Goal: Task Accomplishment & Management: Use online tool/utility

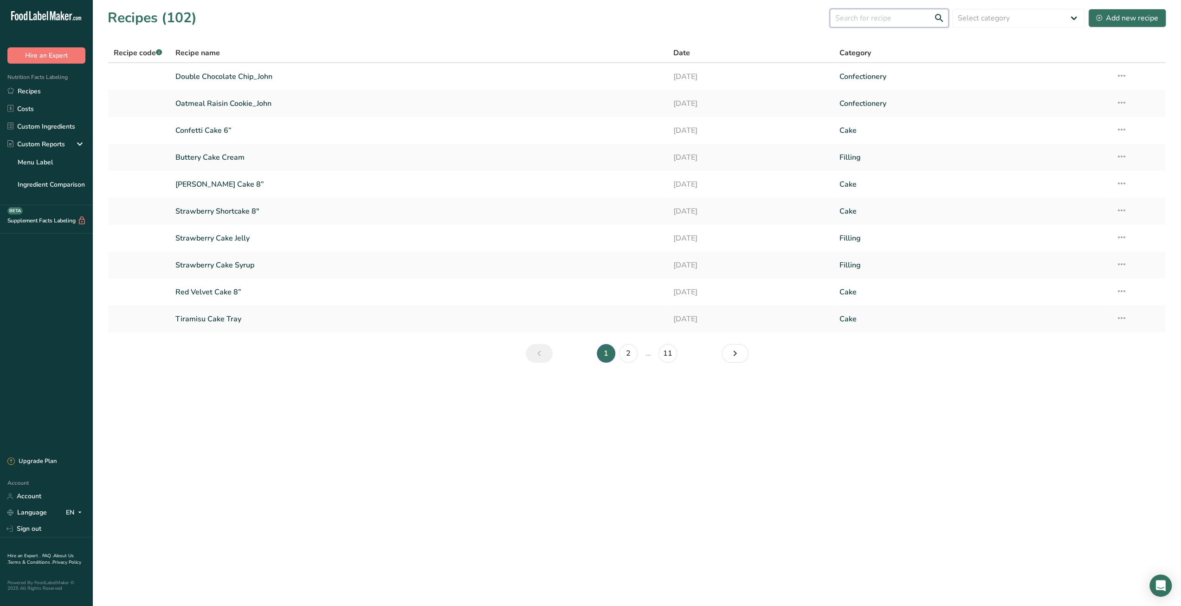
click at [881, 16] on input "text" at bounding box center [889, 18] width 119 height 19
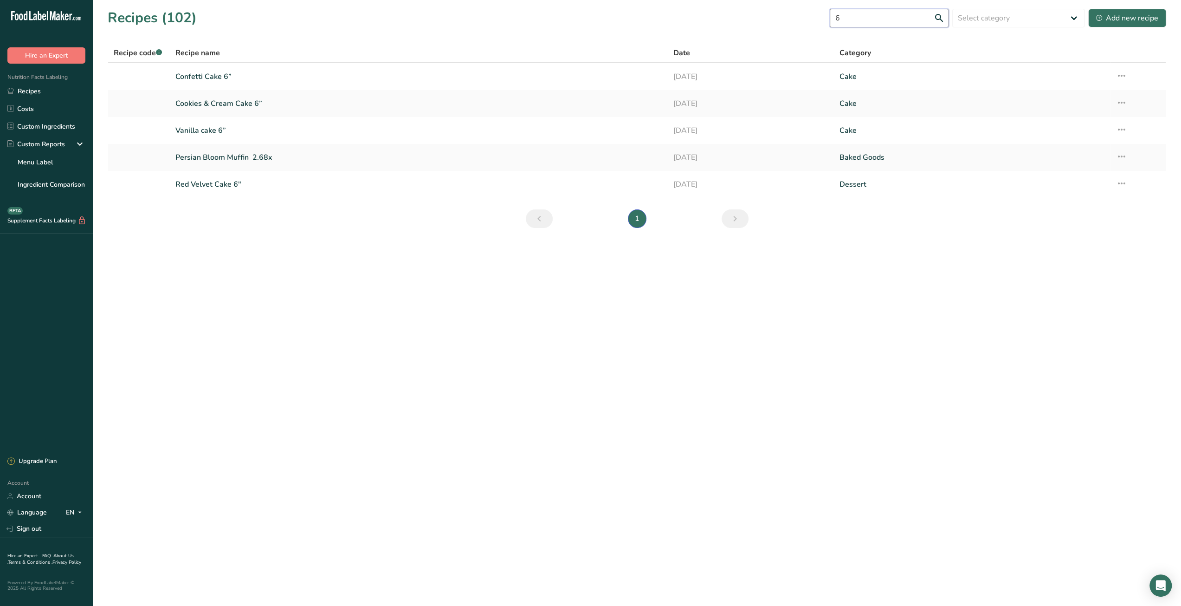
type input "6"
click at [1129, 23] on div "Add new recipe" at bounding box center [1127, 18] width 62 height 11
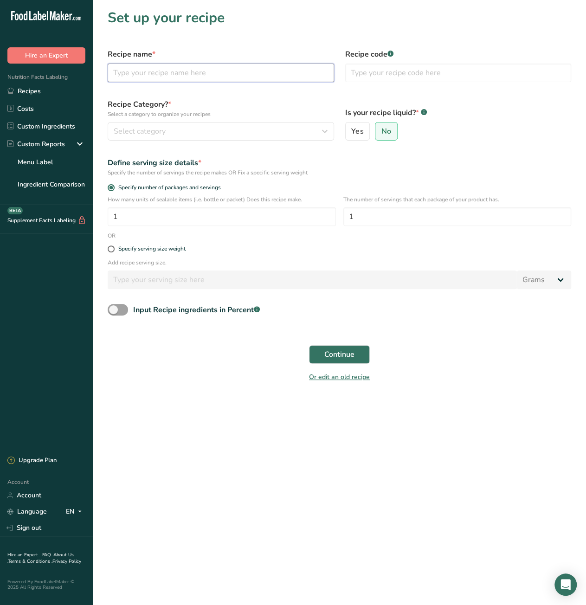
click at [208, 70] on input "text" at bounding box center [221, 73] width 226 height 19
paste input "Chocolate cake 6”"
click at [150, 76] on input "Chocolate cake 6”" at bounding box center [221, 73] width 226 height 19
type input "Chocolate Cake 6”"
click at [278, 137] on button "Select category" at bounding box center [221, 131] width 226 height 19
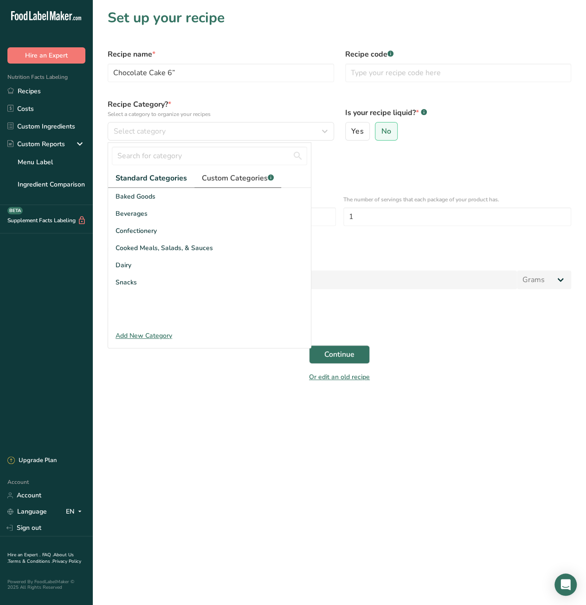
click at [239, 181] on span "Custom Categories .a-a{fill:#347362;}.b-a{fill:#fff;}" at bounding box center [238, 178] width 72 height 11
click at [216, 195] on div "Cake" at bounding box center [209, 196] width 203 height 17
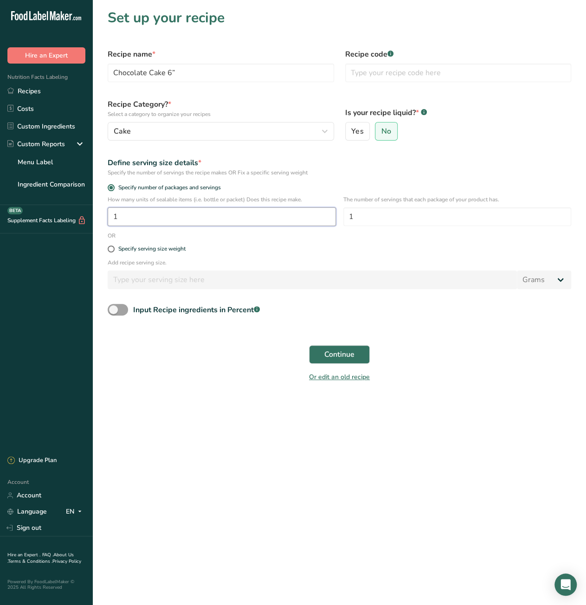
drag, startPoint x: 123, startPoint y: 214, endPoint x: 100, endPoint y: 214, distance: 23.2
click at [100, 214] on section "Set up your recipe Recipe name * Chocolate Cake 6” Recipe code .a-a{fill:#34736…" at bounding box center [339, 198] width 493 height 397
type input "8"
click at [327, 355] on span "Continue" at bounding box center [339, 354] width 30 height 11
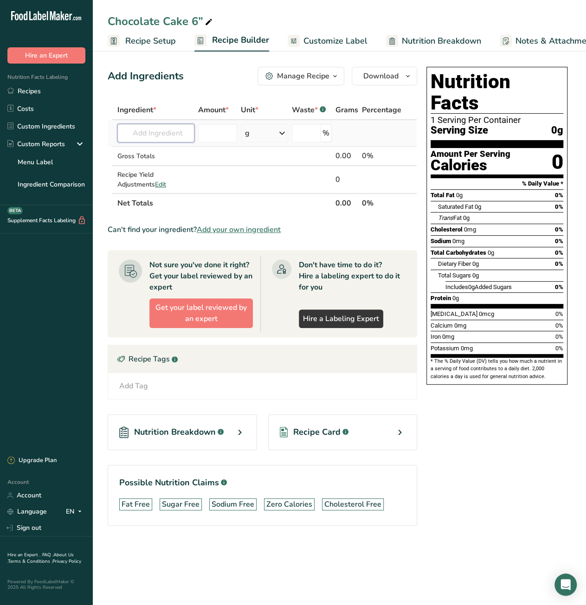
click at [144, 131] on input "text" at bounding box center [155, 133] width 77 height 19
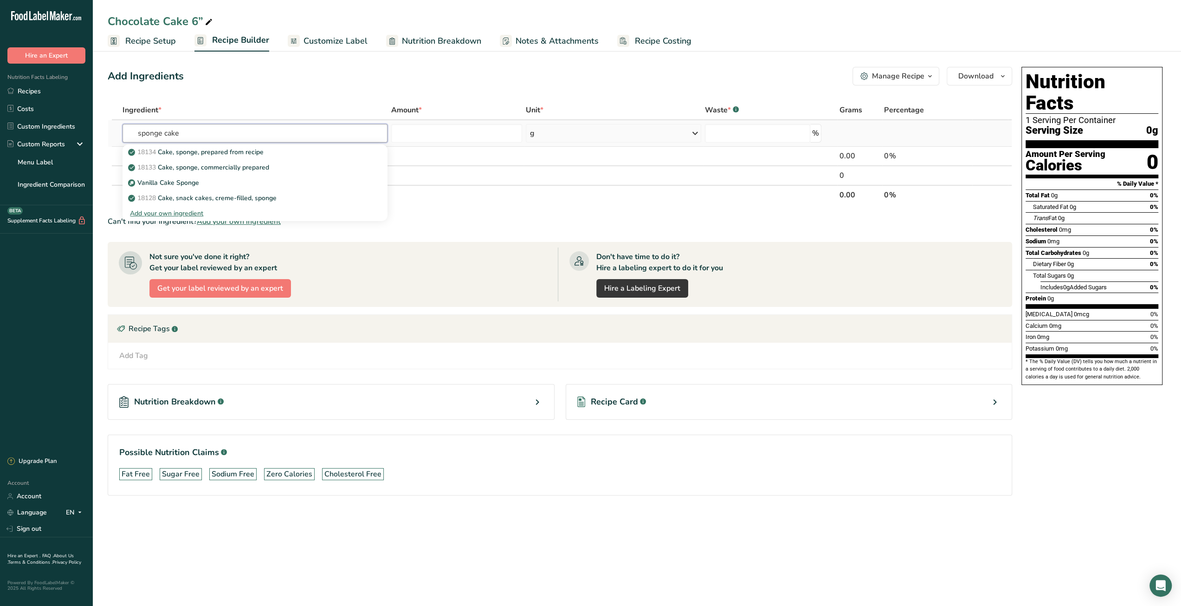
click at [229, 129] on input "sponge cake" at bounding box center [255, 133] width 265 height 19
type input "Chocolate sp"
click at [206, 156] on div "Chocolate Sponge" at bounding box center [247, 152] width 235 height 10
type input "Chocolate Sponge"
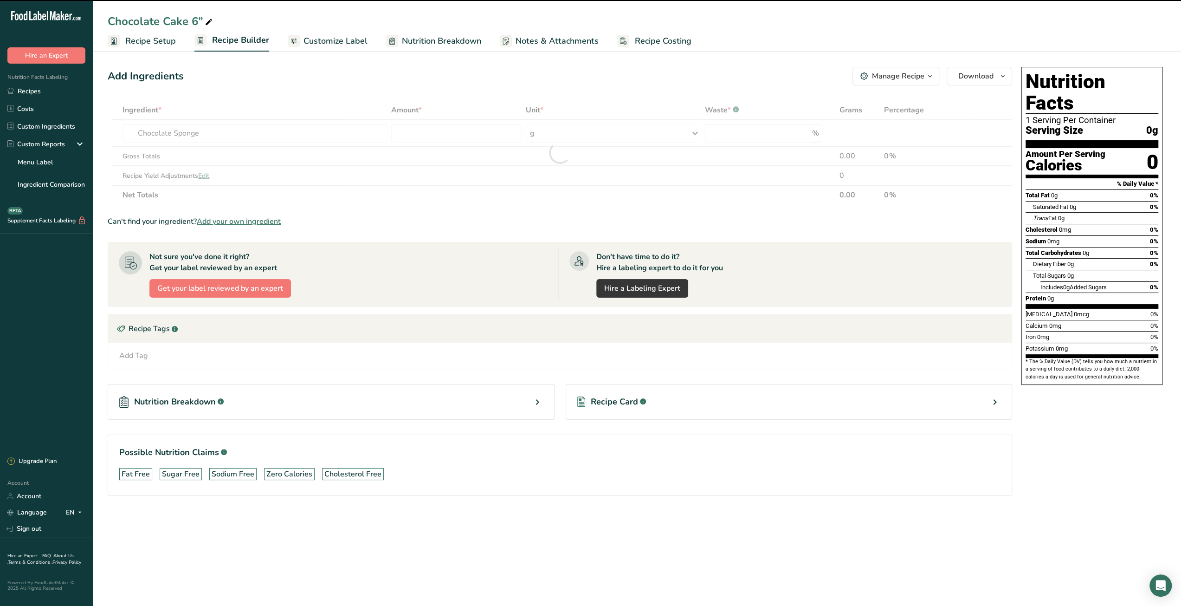
type input "0"
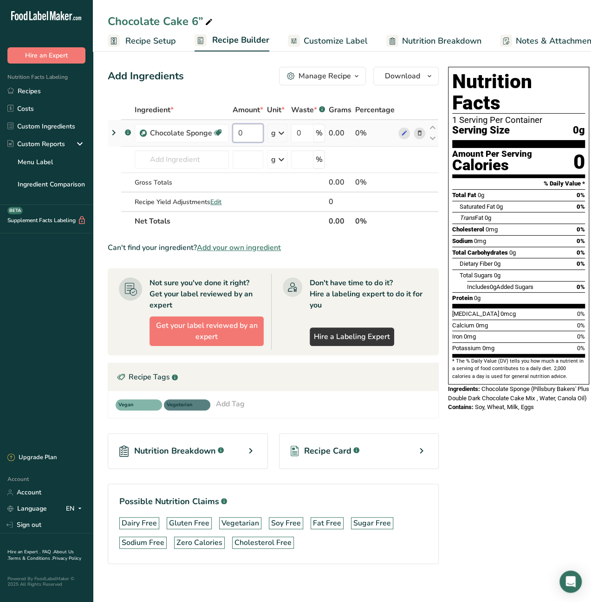
click at [236, 132] on input "0" at bounding box center [248, 133] width 31 height 19
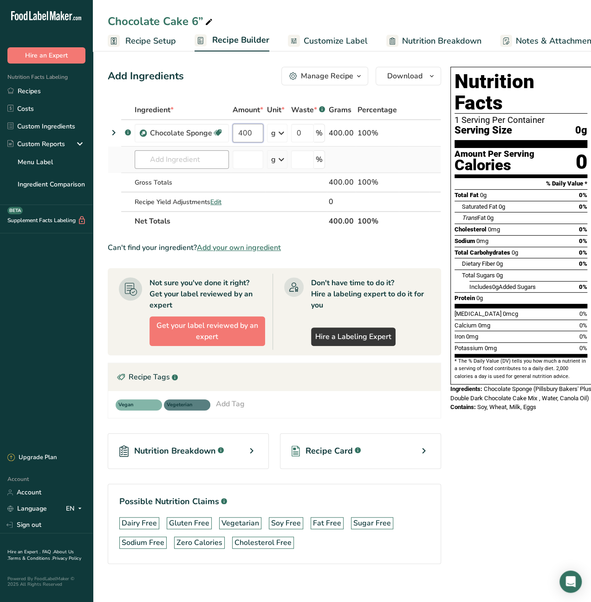
type input "400"
click at [173, 165] on div "Ingredient * Amount * Unit * Waste * .a-a{fill:#347362;}.b-a{fill:#fff;} Grams …" at bounding box center [274, 165] width 333 height 131
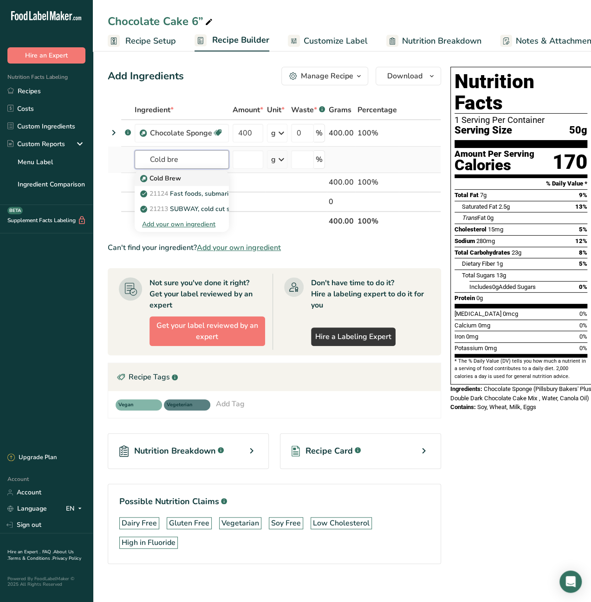
type input "Cold bre"
click at [175, 182] on p "Cold Brew" at bounding box center [161, 179] width 39 height 10
type input "Cold Brew"
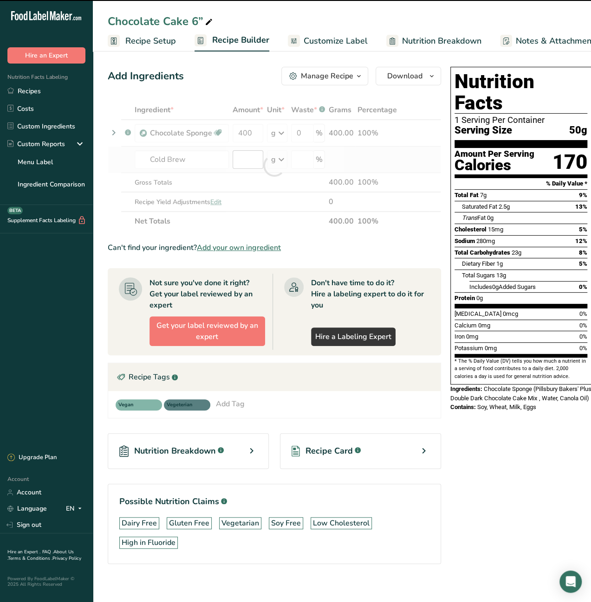
type input "0"
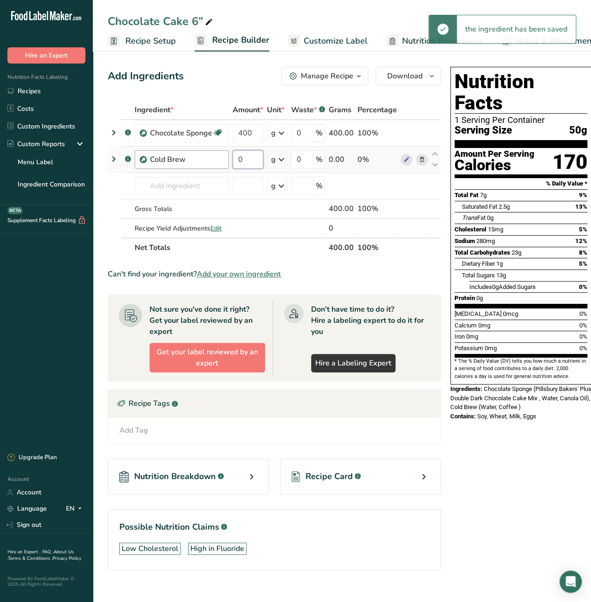
drag, startPoint x: 236, startPoint y: 161, endPoint x: 223, endPoint y: 161, distance: 13.0
click at [223, 161] on tr ".a-a{fill:#347362;}.b-a{fill:#fff;} Cold Brew 0 g Weight Units g kg mg See more…" at bounding box center [274, 160] width 332 height 26
type input "75"
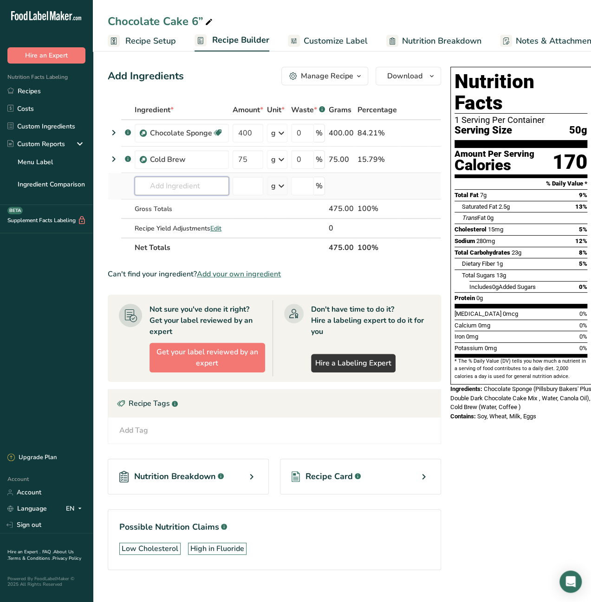
click at [167, 188] on div "Ingredient * Amount * Unit * Waste * .a-a{fill:#347362;}.b-a{fill:#fff;} Grams …" at bounding box center [274, 178] width 333 height 157
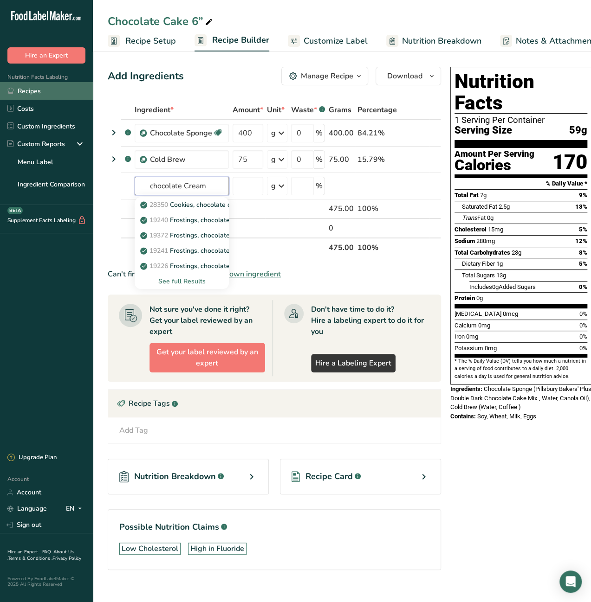
type input "chocolate Cream"
click at [38, 90] on link "Recipes" at bounding box center [46, 91] width 93 height 18
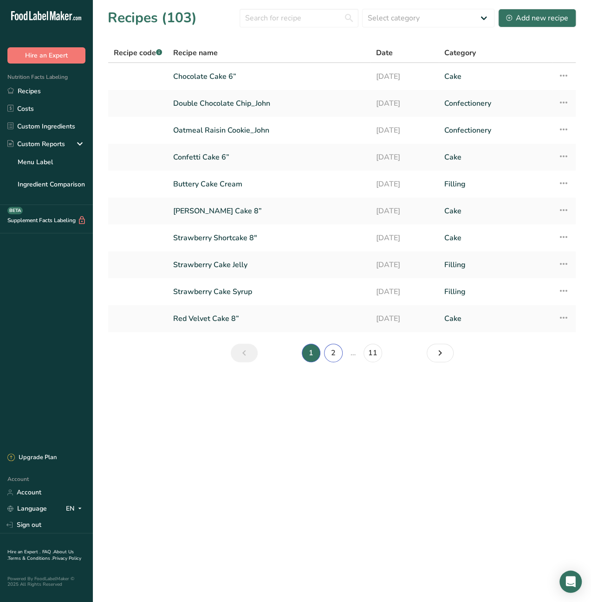
click at [333, 354] on link "2" at bounding box center [333, 353] width 19 height 19
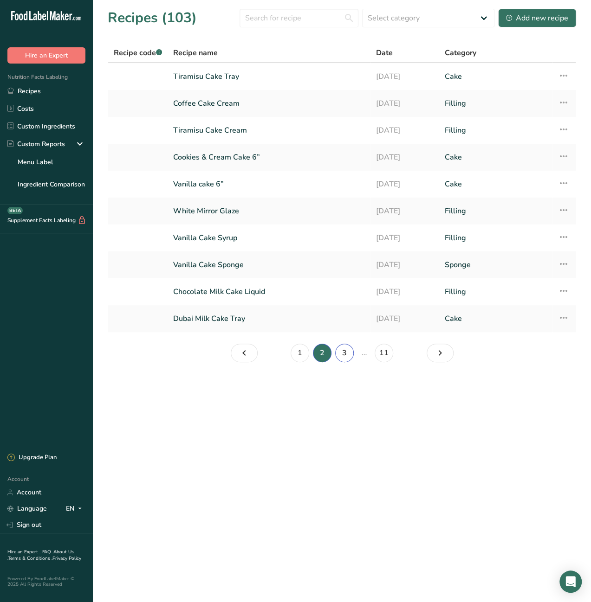
click at [348, 350] on link "3" at bounding box center [344, 353] width 19 height 19
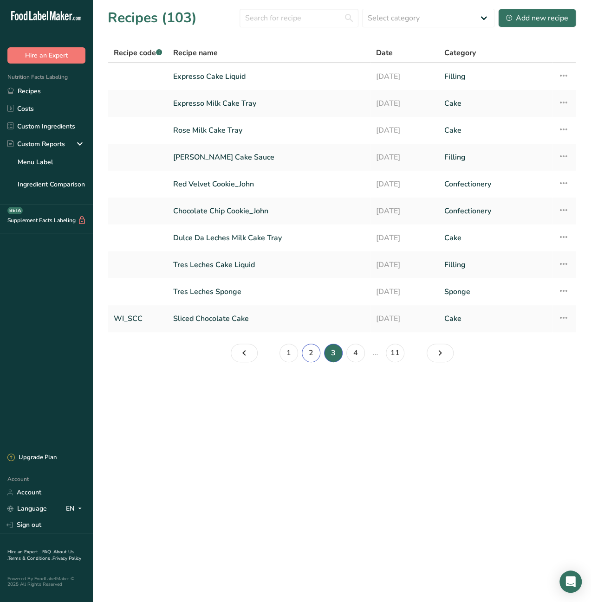
click at [307, 352] on link "2" at bounding box center [311, 353] width 19 height 19
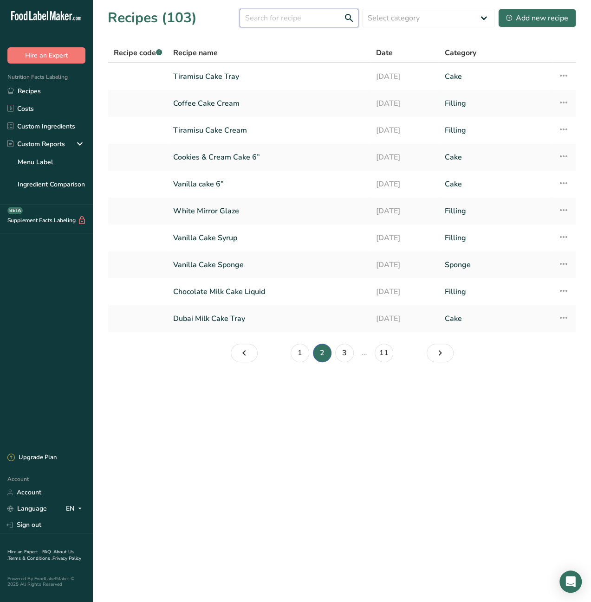
click at [265, 23] on input "text" at bounding box center [298, 18] width 119 height 19
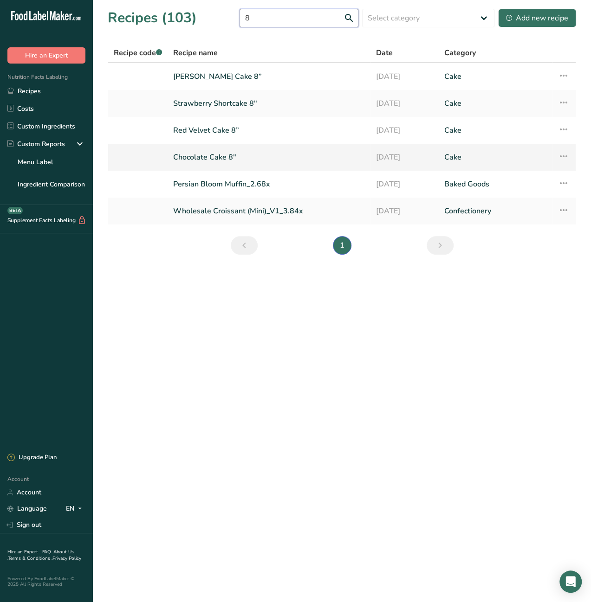
type input "8"
click at [223, 158] on link "Chocolate Cake 8"" at bounding box center [269, 157] width 192 height 19
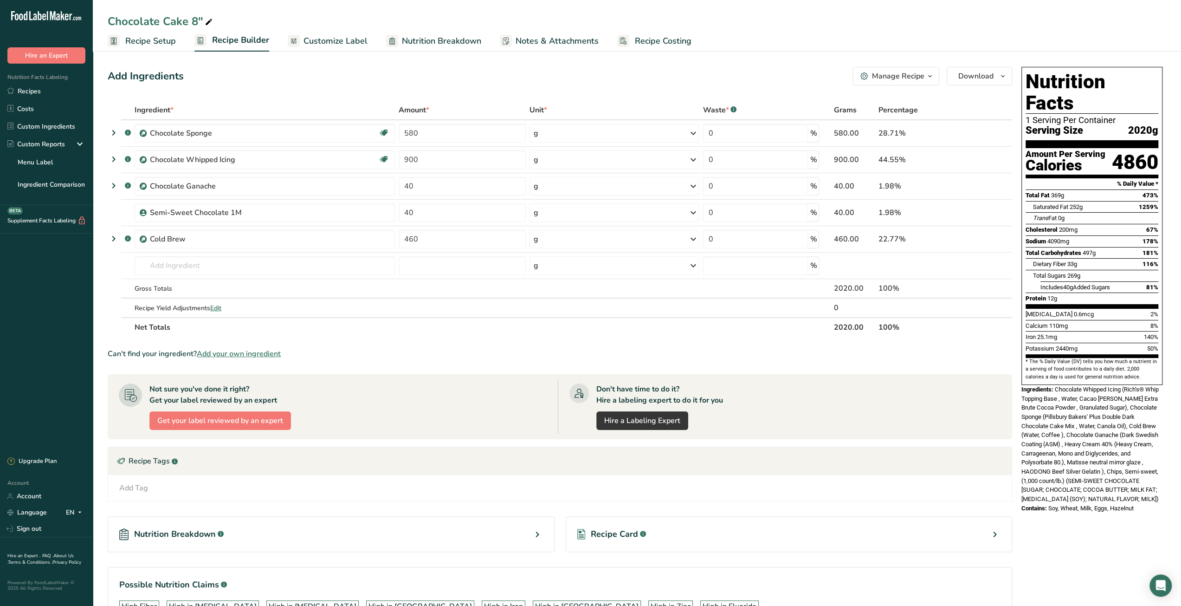
click at [159, 45] on span "Recipe Setup" at bounding box center [150, 41] width 51 height 13
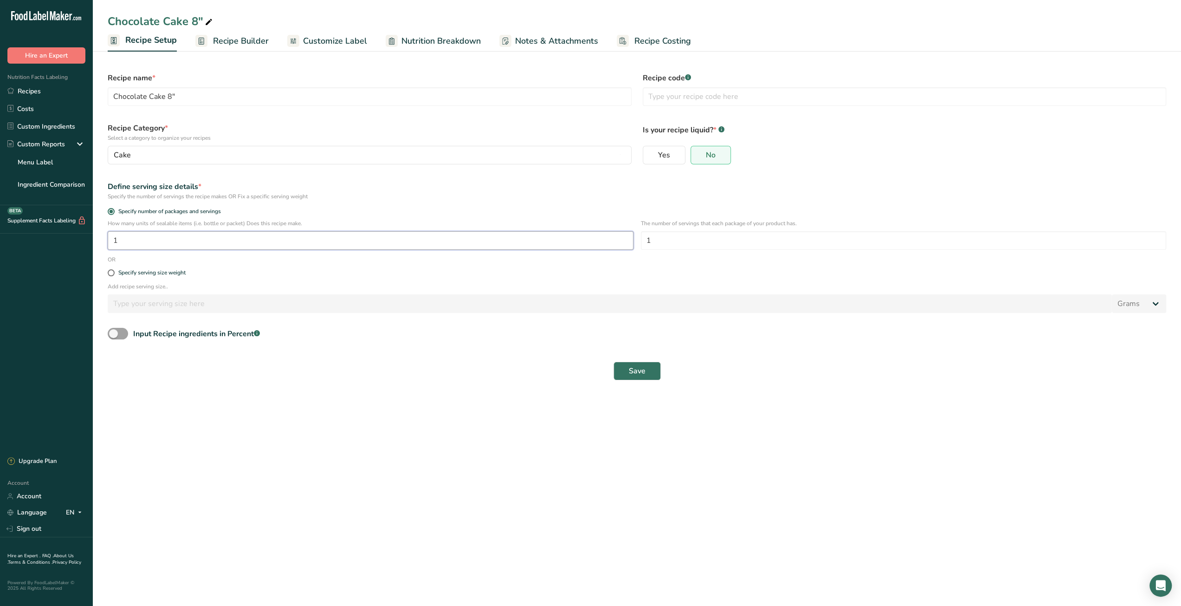
drag, startPoint x: 133, startPoint y: 242, endPoint x: 105, endPoint y: 246, distance: 28.1
click at [105, 246] on div "How many units of sealable items (i.e. bottle or packet) Does this recipe make.…" at bounding box center [637, 237] width 1070 height 36
type input "8"
click at [633, 375] on span "Save" at bounding box center [637, 370] width 17 height 11
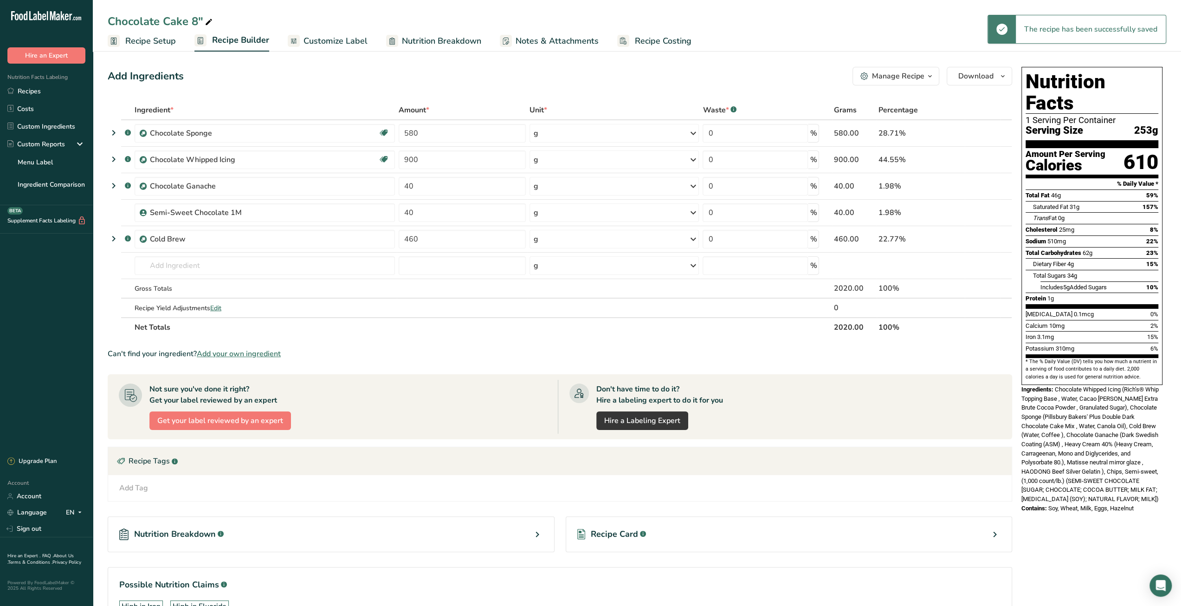
click at [657, 40] on span "Recipe Costing" at bounding box center [663, 41] width 57 height 13
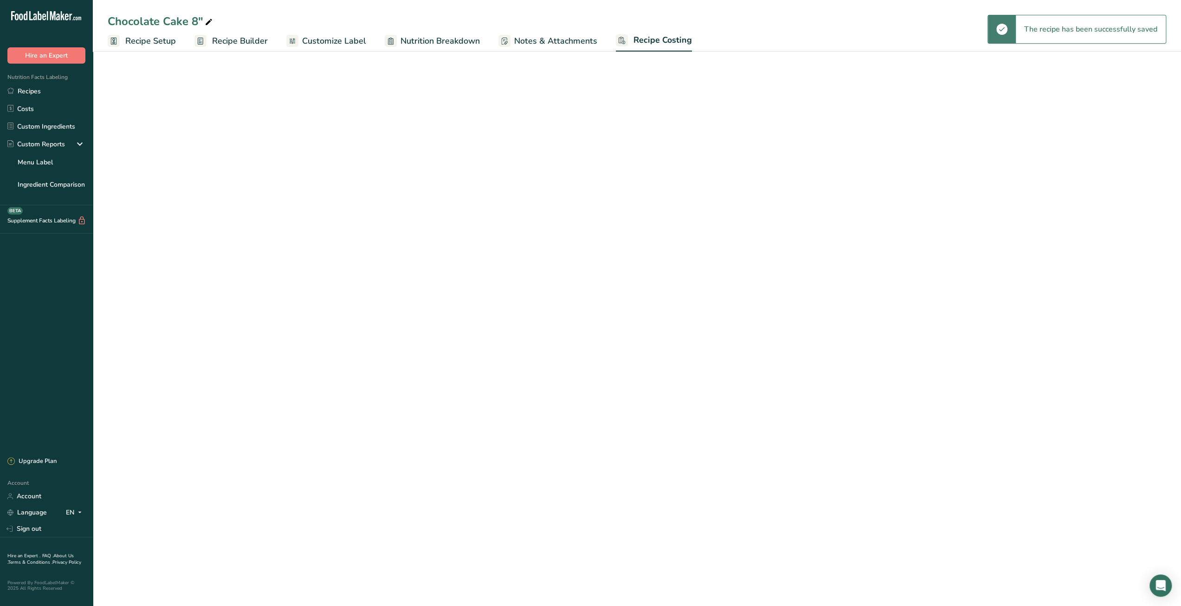
select select "12"
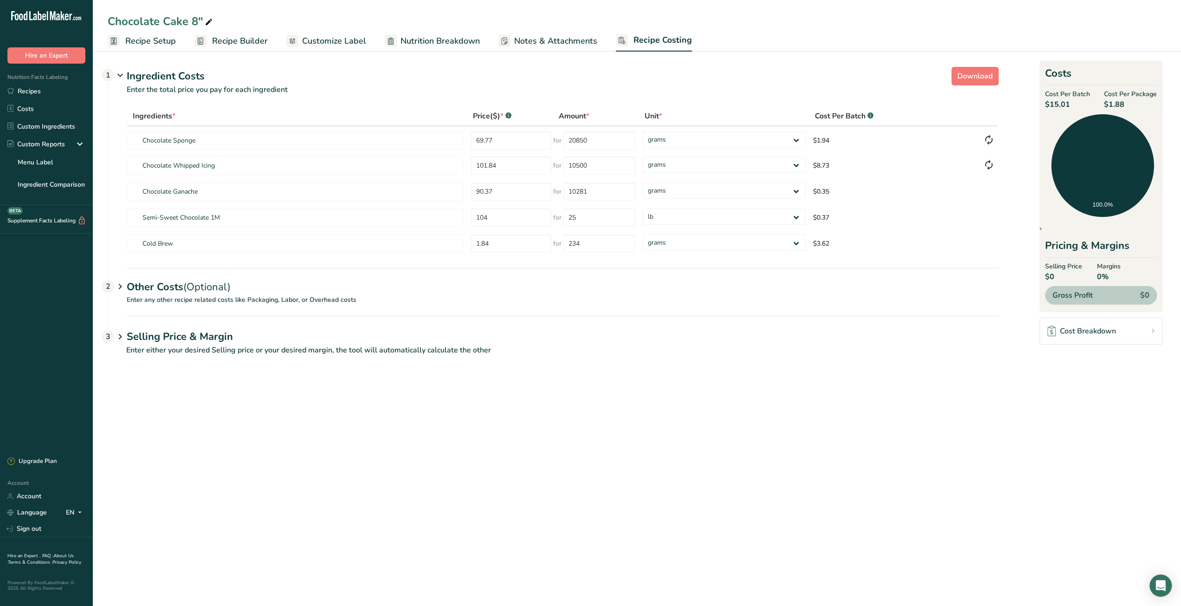
drag, startPoint x: 1114, startPoint y: 104, endPoint x: 1128, endPoint y: 103, distance: 14.4
click at [1128, 103] on span "$1.88" at bounding box center [1130, 104] width 53 height 11
drag, startPoint x: 1050, startPoint y: 105, endPoint x: 1067, endPoint y: 105, distance: 17.6
click at [1067, 105] on span "$15.01" at bounding box center [1067, 104] width 45 height 11
click at [816, 447] on main "Chocolate Cake 8" Recipe Setup Recipe Builder Customize Label Nutrition Breakdo…" at bounding box center [590, 303] width 1181 height 606
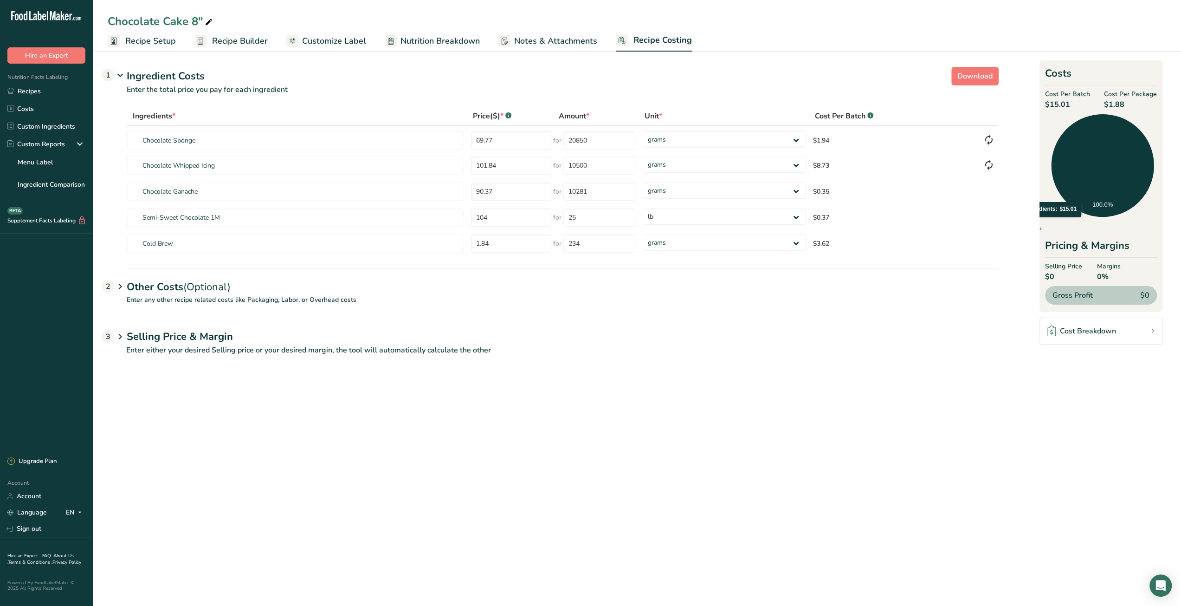
click at [246, 44] on span "Recipe Builder" at bounding box center [240, 41] width 56 height 13
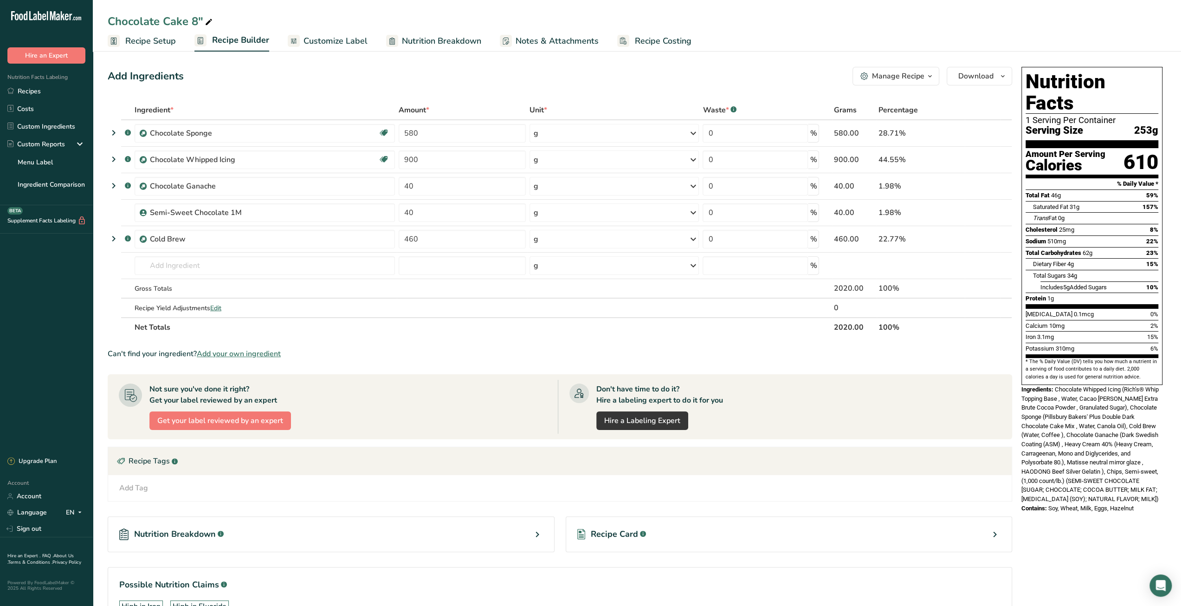
click at [922, 80] on div "Manage Recipe" at bounding box center [898, 76] width 52 height 11
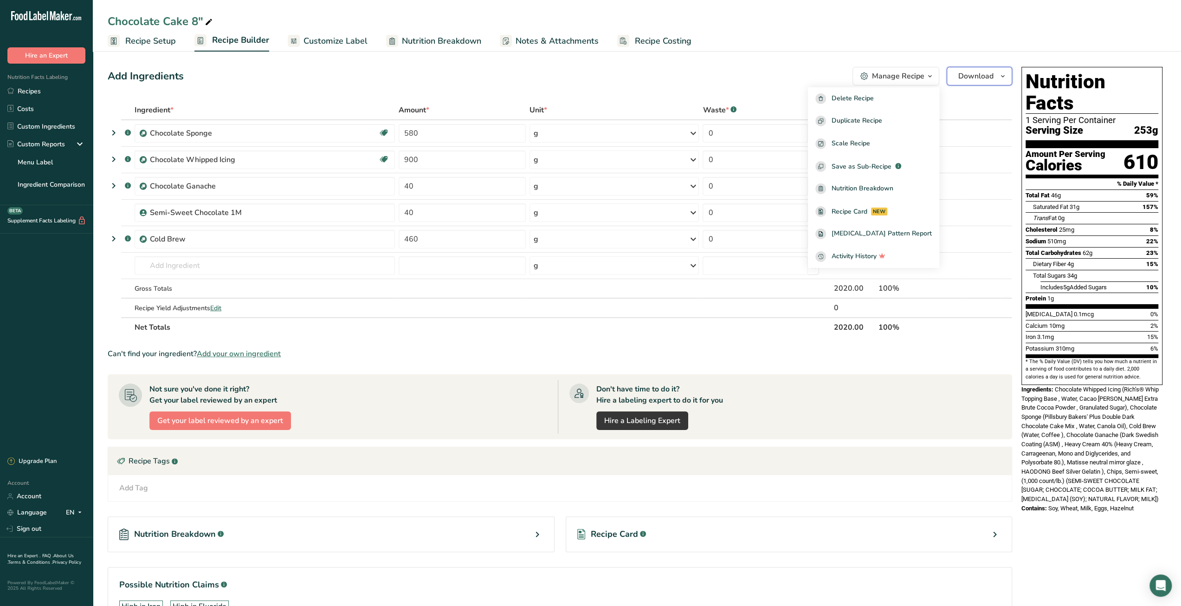
click at [992, 72] on span "Download" at bounding box center [975, 76] width 35 height 11
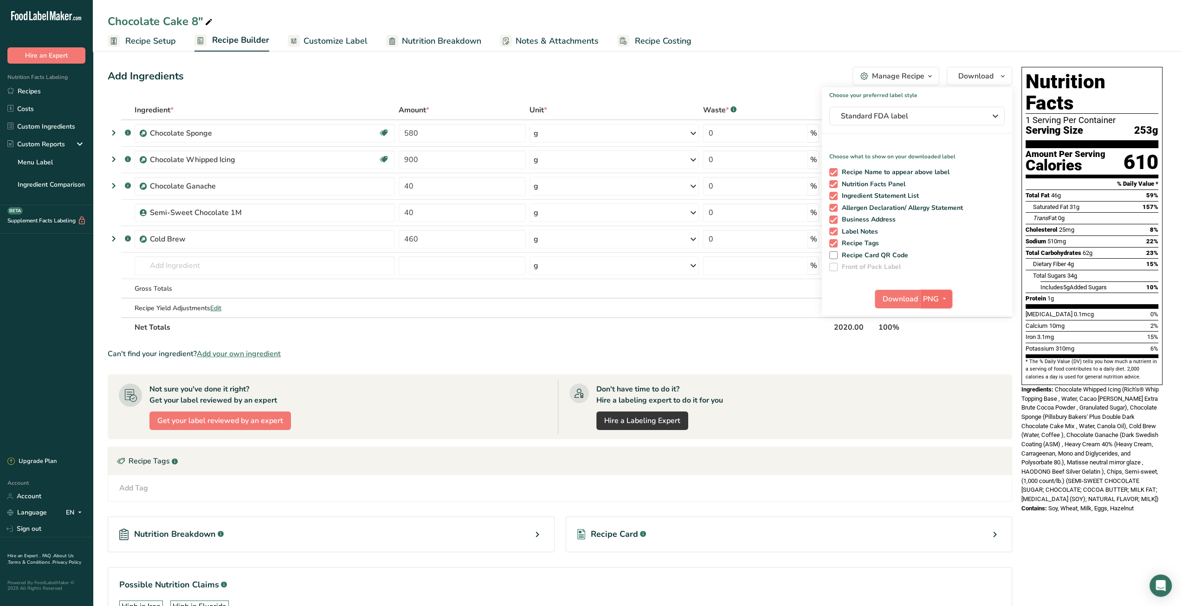
click at [945, 299] on icon "button" at bounding box center [944, 299] width 7 height 12
click at [940, 367] on link "PDF" at bounding box center [938, 363] width 30 height 15
click at [899, 299] on span "Download" at bounding box center [900, 298] width 35 height 11
click at [658, 43] on span "Recipe Costing" at bounding box center [663, 41] width 57 height 13
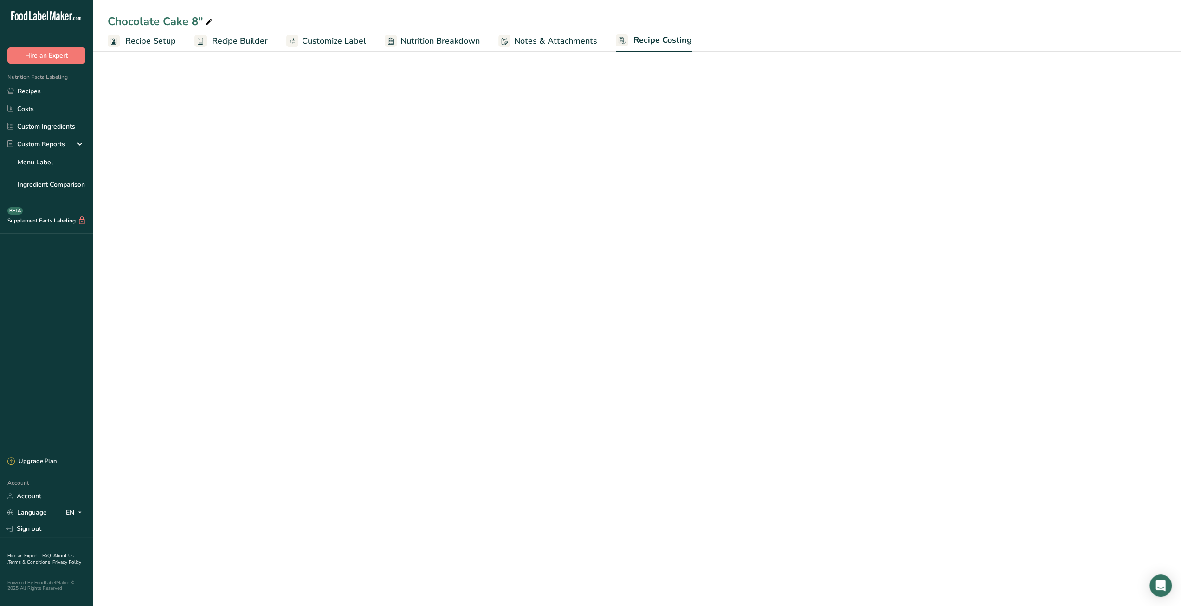
select select "12"
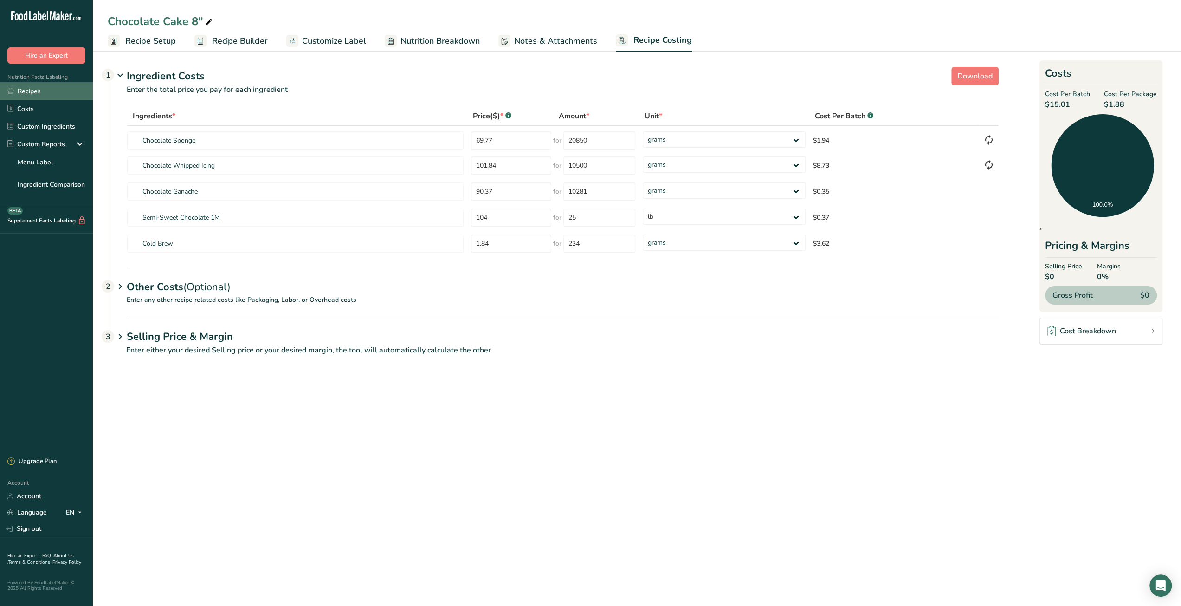
click at [40, 95] on link "Recipes" at bounding box center [46, 91] width 93 height 18
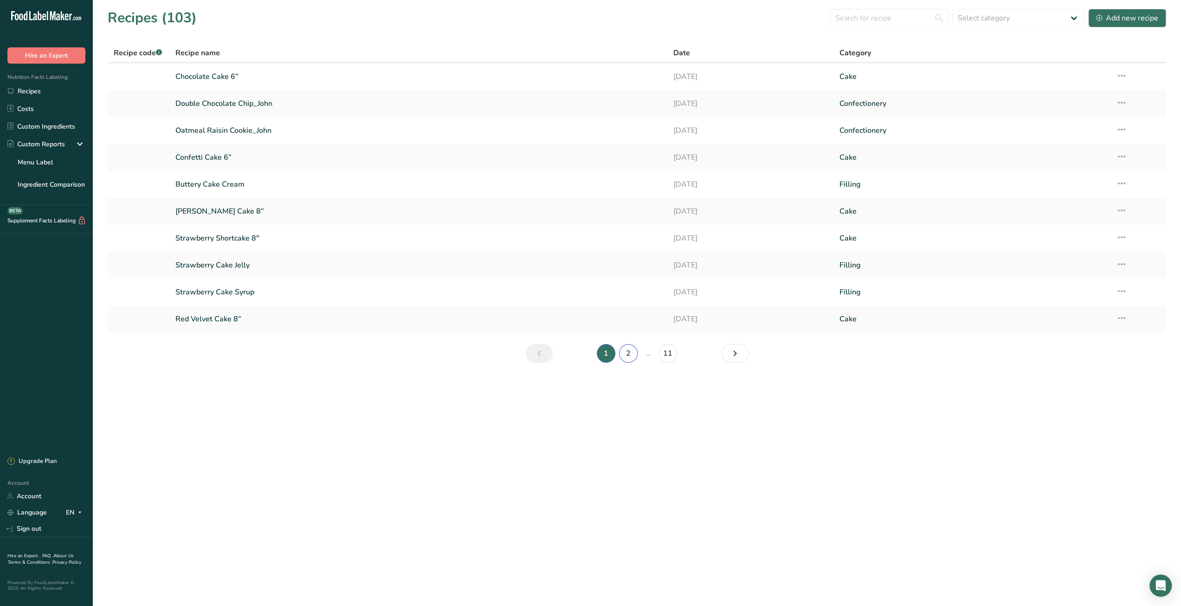
click at [629, 350] on link "2" at bounding box center [628, 353] width 19 height 19
click at [599, 355] on link "1" at bounding box center [595, 353] width 19 height 19
click at [629, 358] on link "2" at bounding box center [628, 353] width 19 height 19
click at [598, 353] on link "1" at bounding box center [595, 353] width 19 height 19
click at [1124, 316] on icon at bounding box center [1121, 318] width 11 height 17
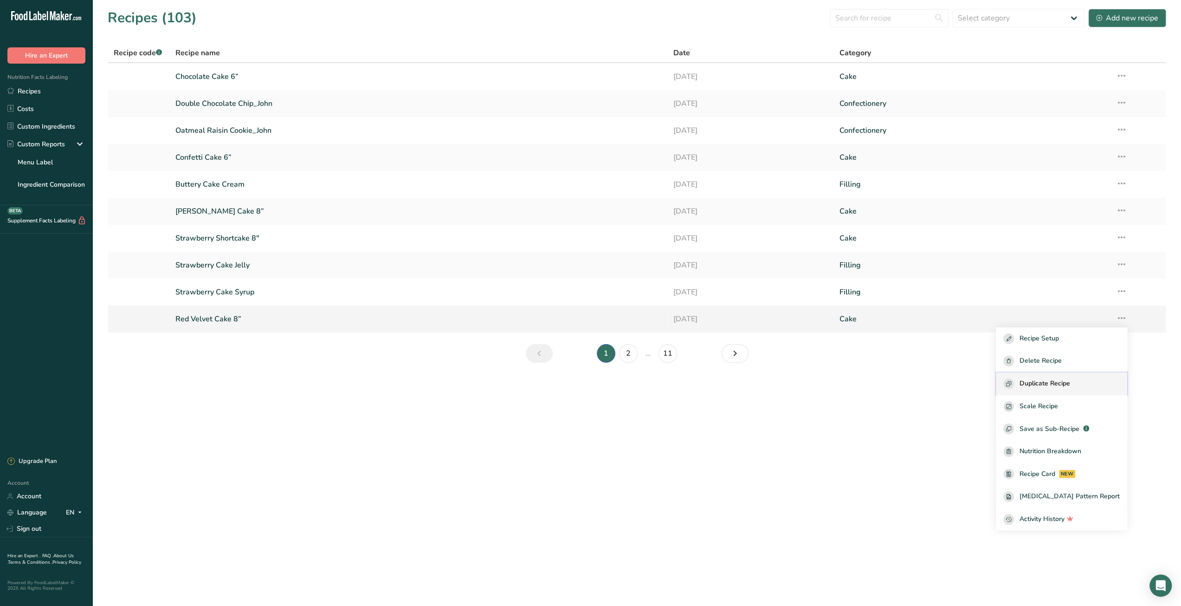
click at [1069, 382] on span "Duplicate Recipe" at bounding box center [1045, 383] width 51 height 11
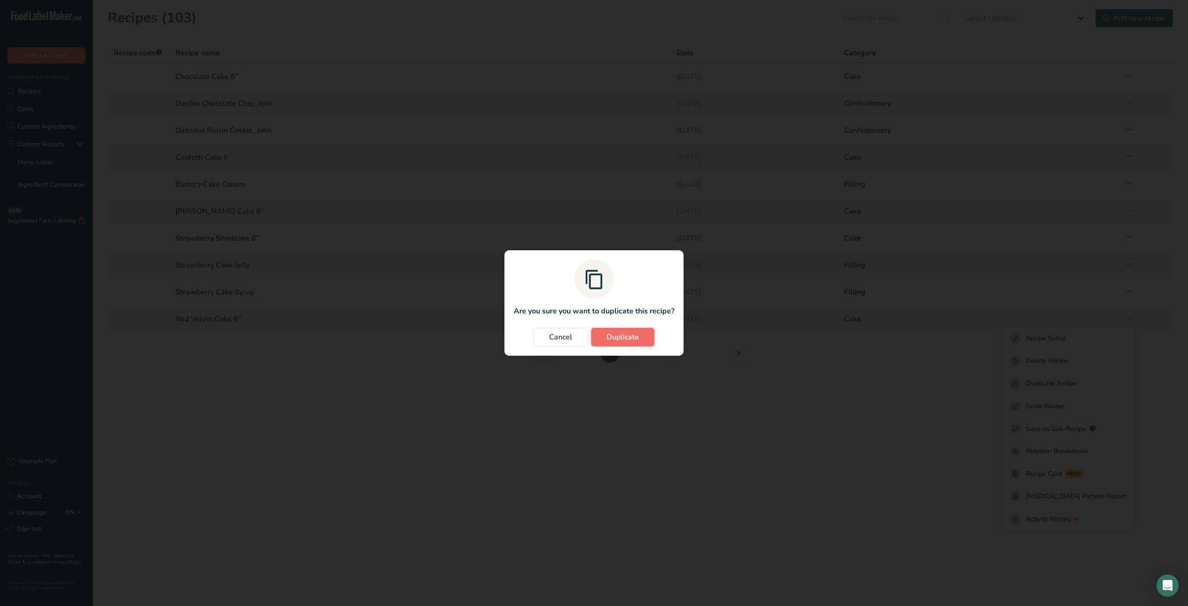
click at [620, 341] on span "Duplicate" at bounding box center [623, 336] width 32 height 11
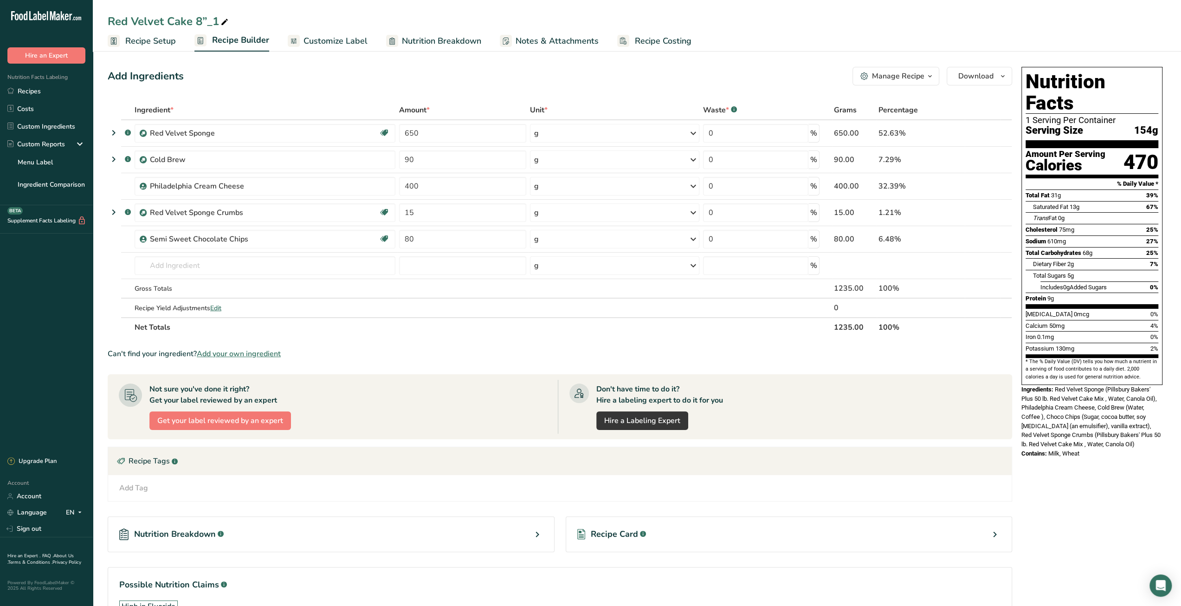
click at [223, 22] on icon at bounding box center [224, 22] width 8 height 13
click at [222, 22] on input "Red Velvet Cake 8”_1" at bounding box center [637, 21] width 1059 height 17
type input "Red Velvet Cake 6”"
click at [664, 352] on div "Can't find your ingredient? Add your own ingredient" at bounding box center [560, 353] width 905 height 11
click at [407, 132] on input "650" at bounding box center [462, 133] width 127 height 19
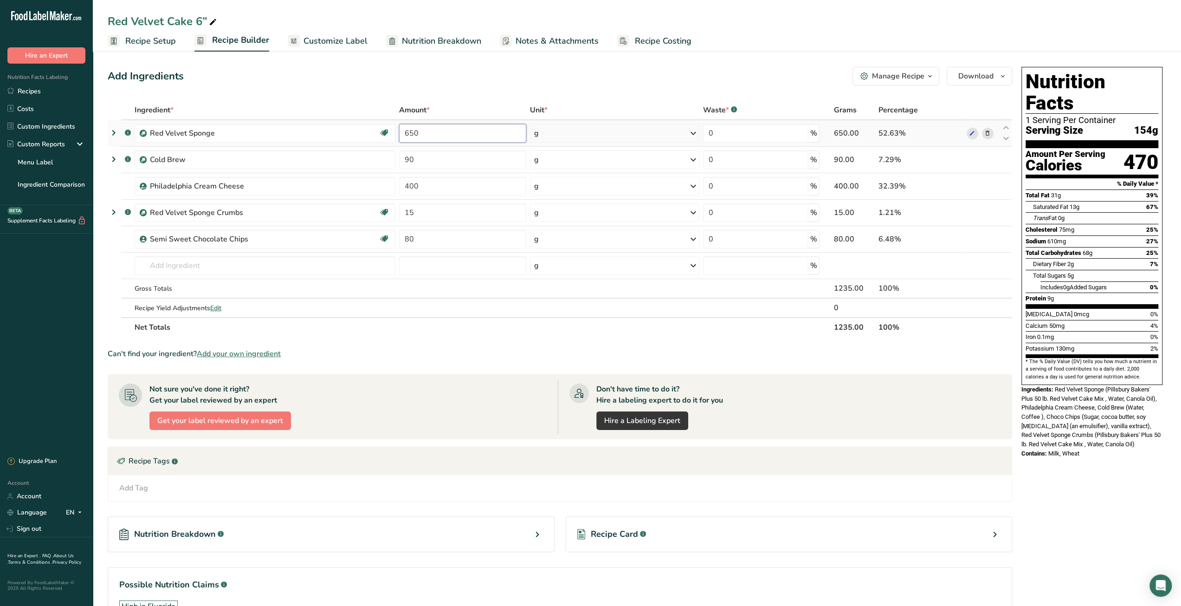
click at [407, 131] on input "650" at bounding box center [462, 133] width 127 height 19
type input "450"
click at [423, 164] on div "Ingredient * Amount * Unit * Waste * .a-a{fill:#347362;}.b-a{fill:#fff;} Grams …" at bounding box center [560, 218] width 905 height 237
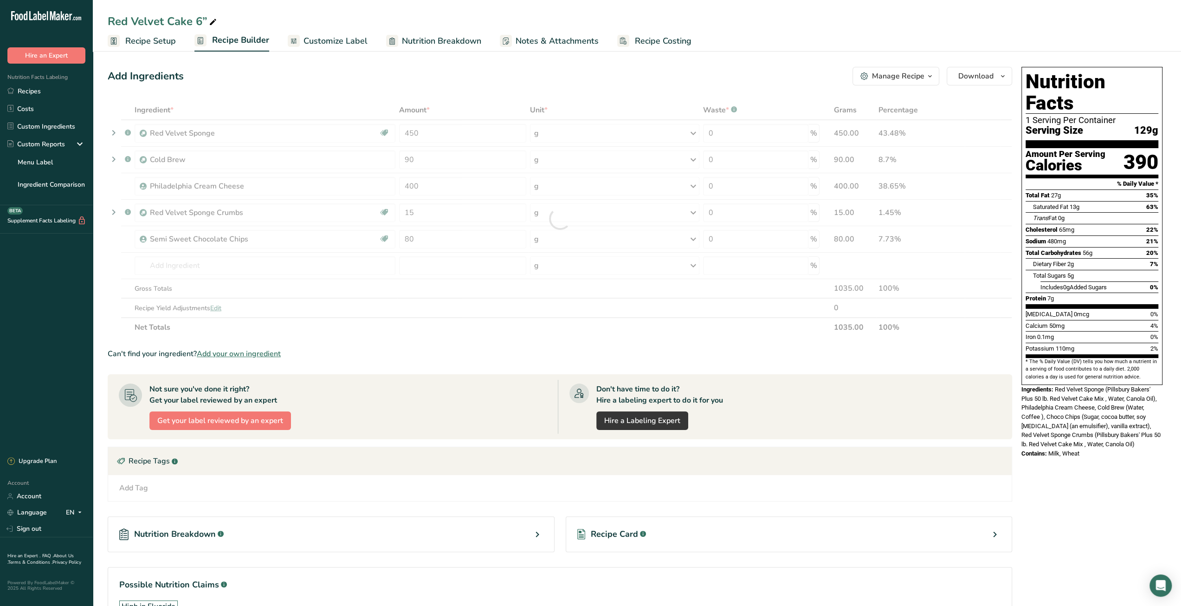
click at [1069, 520] on div "Nutrition Facts 1 Serving Per Container Serving Size 129g Amount Per Serving Ca…" at bounding box center [1092, 360] width 149 height 594
click at [664, 36] on span "Recipe Costing" at bounding box center [663, 41] width 57 height 13
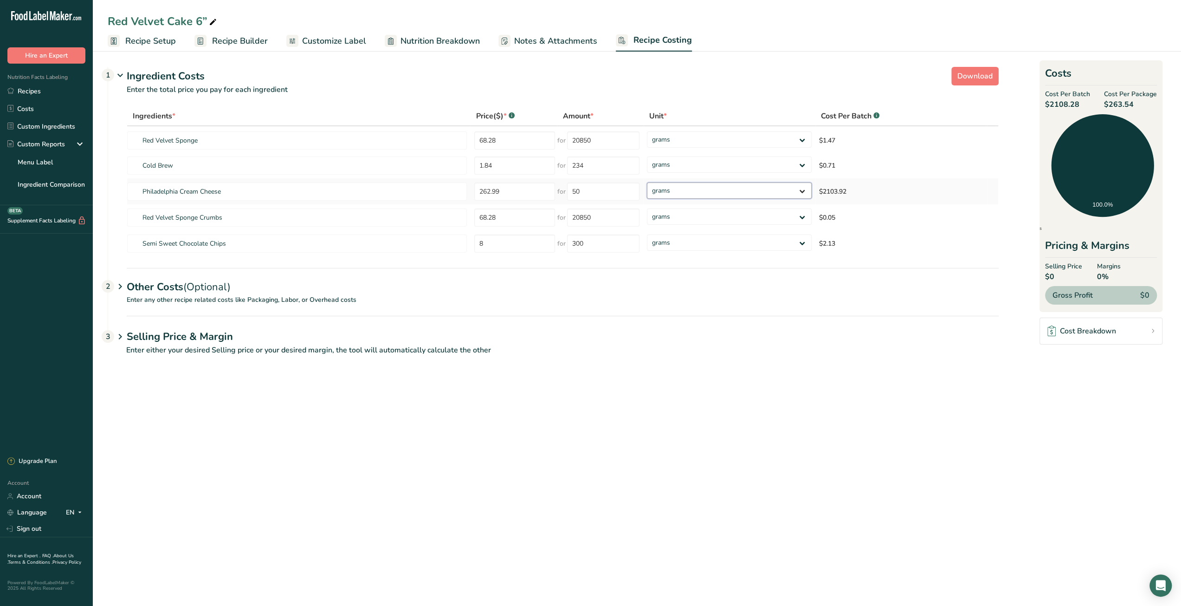
click at [744, 191] on select "grams kg mg mcg lb oz" at bounding box center [729, 190] width 164 height 16
select select "12"
click at [647, 182] on select "grams kg mg mcg lb oz" at bounding box center [729, 190] width 164 height 16
click at [24, 91] on link "Recipes" at bounding box center [46, 91] width 93 height 18
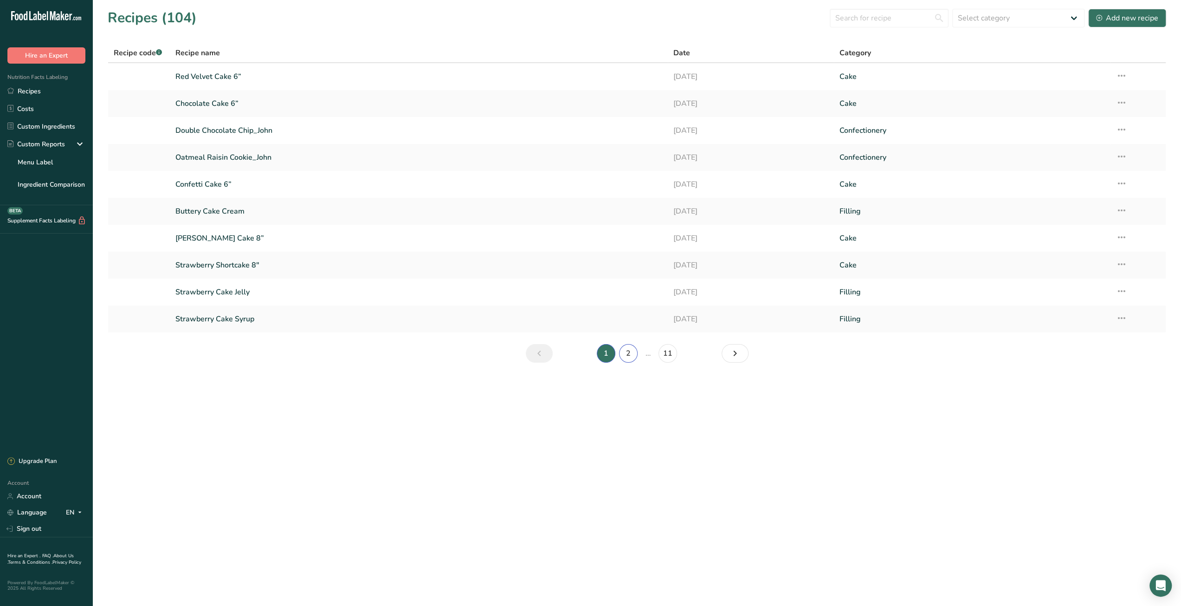
click at [628, 356] on link "2" at bounding box center [628, 353] width 19 height 19
click at [601, 357] on link "1" at bounding box center [595, 353] width 19 height 19
click at [628, 351] on link "2" at bounding box center [628, 353] width 19 height 19
click at [597, 356] on link "1" at bounding box center [595, 353] width 19 height 19
click at [227, 107] on link "Chocolate Cake 6”" at bounding box center [418, 103] width 487 height 19
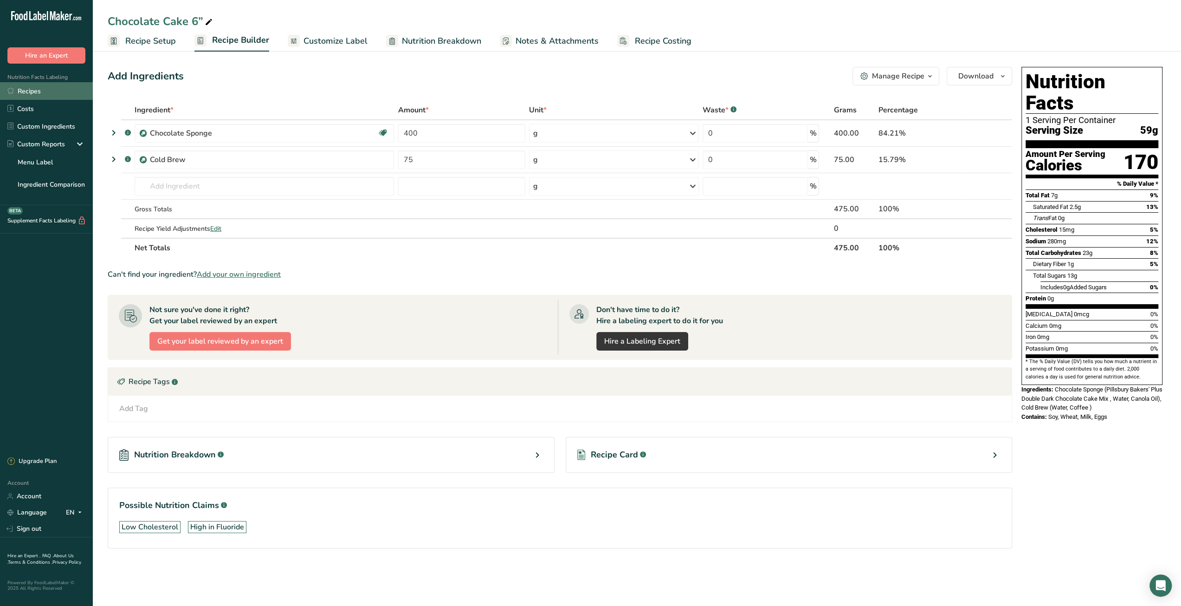
click at [40, 88] on link "Recipes" at bounding box center [46, 91] width 93 height 18
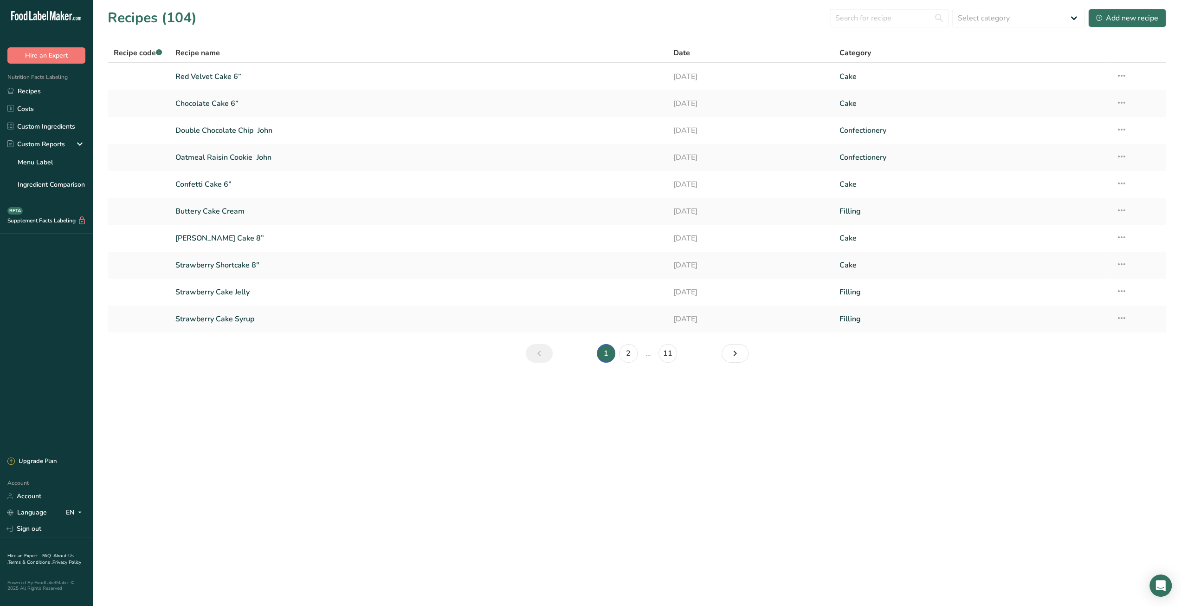
click at [928, 547] on main "Recipes (104) Select category All Baked Goods [GEOGRAPHIC_DATA] Cake Confection…" at bounding box center [590, 303] width 1181 height 606
click at [645, 496] on main "Recipes (104) Select category All Baked Goods [GEOGRAPHIC_DATA] Cake Confection…" at bounding box center [590, 303] width 1181 height 606
click at [852, 19] on input "text" at bounding box center [889, 18] width 119 height 19
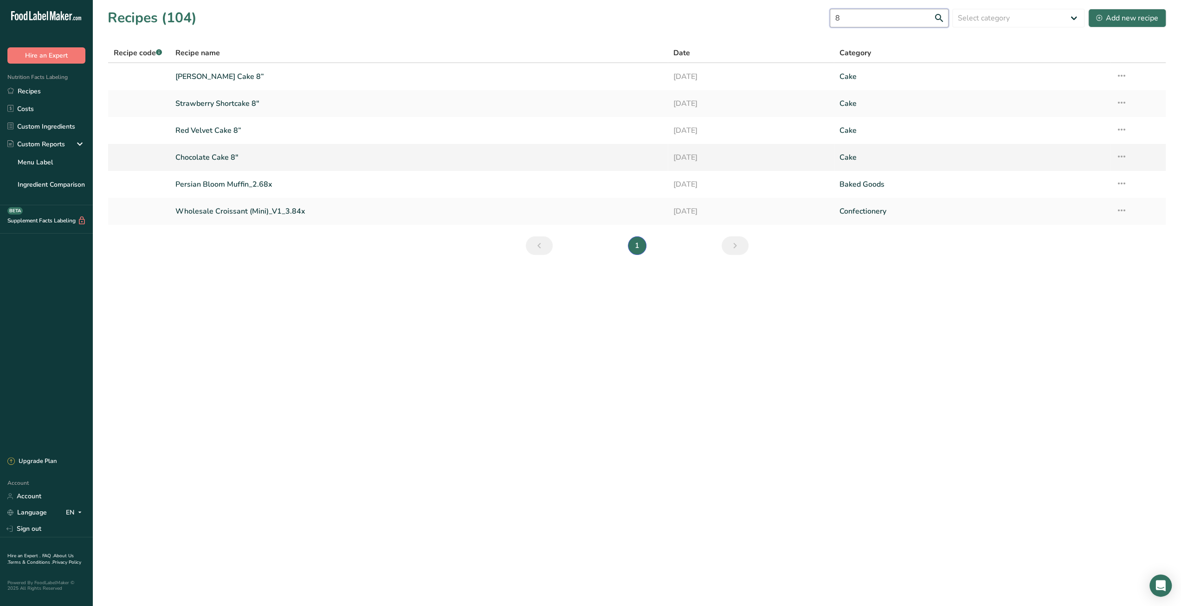
type input "8"
click at [224, 157] on link "Chocolate Cake 8"" at bounding box center [418, 157] width 487 height 19
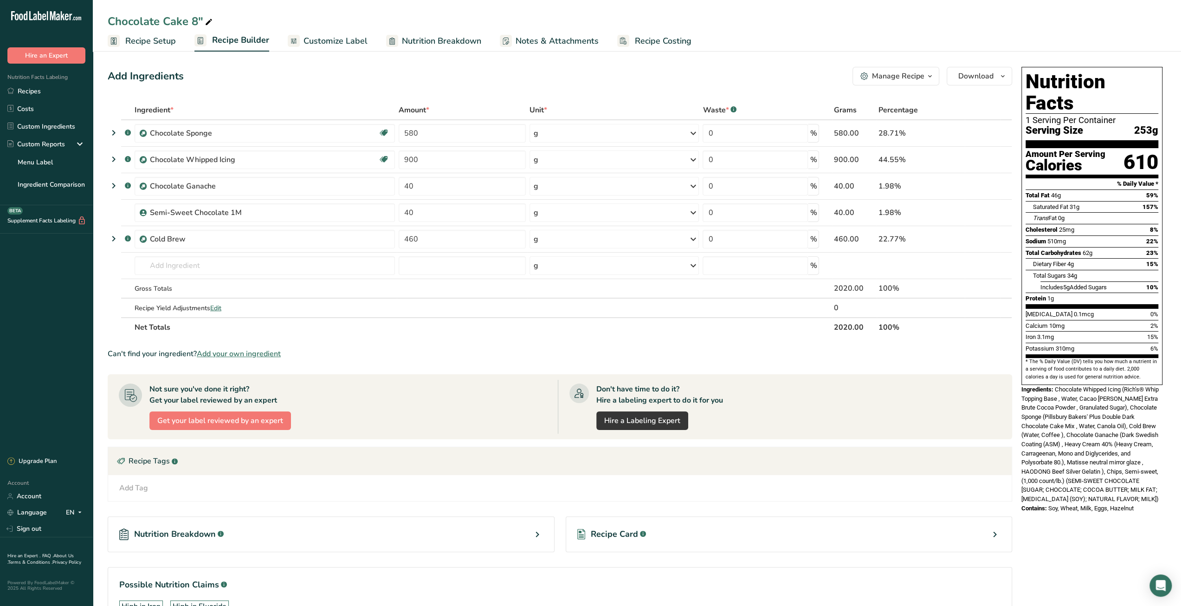
click at [651, 45] on span "Recipe Costing" at bounding box center [663, 41] width 57 height 13
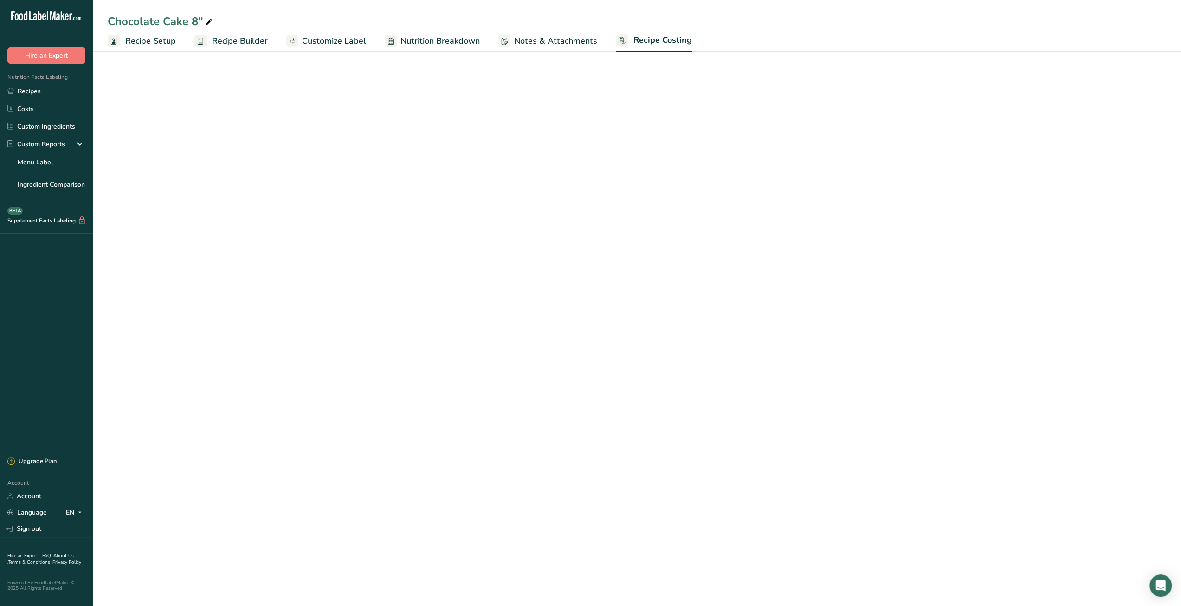
select select "12"
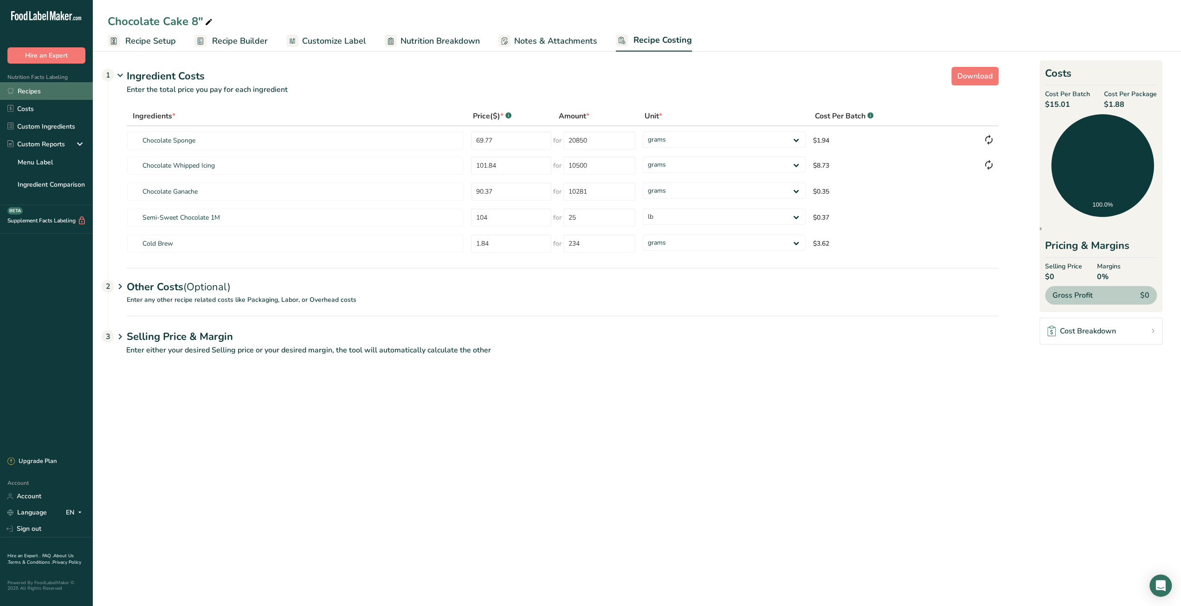
click at [46, 95] on link "Recipes" at bounding box center [46, 91] width 93 height 18
